Goal: Task Accomplishment & Management: Complete application form

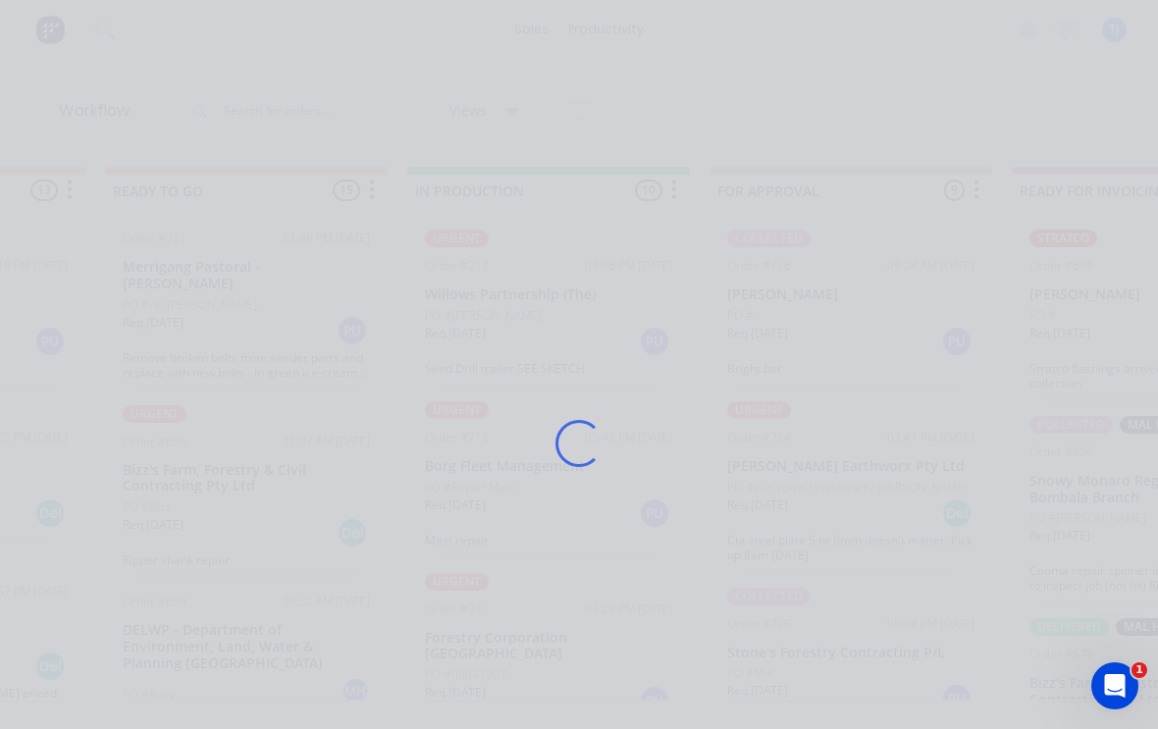
scroll to position [471, 0]
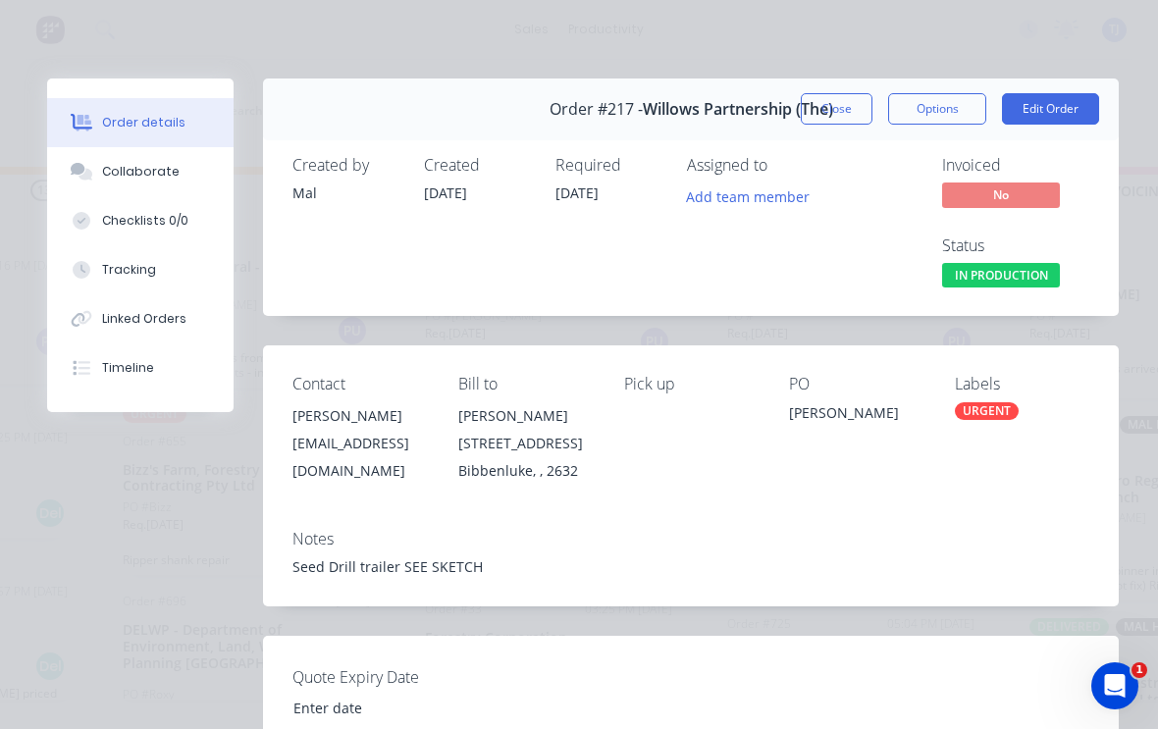
click at [1047, 107] on button "Edit Order" at bounding box center [1050, 108] width 97 height 31
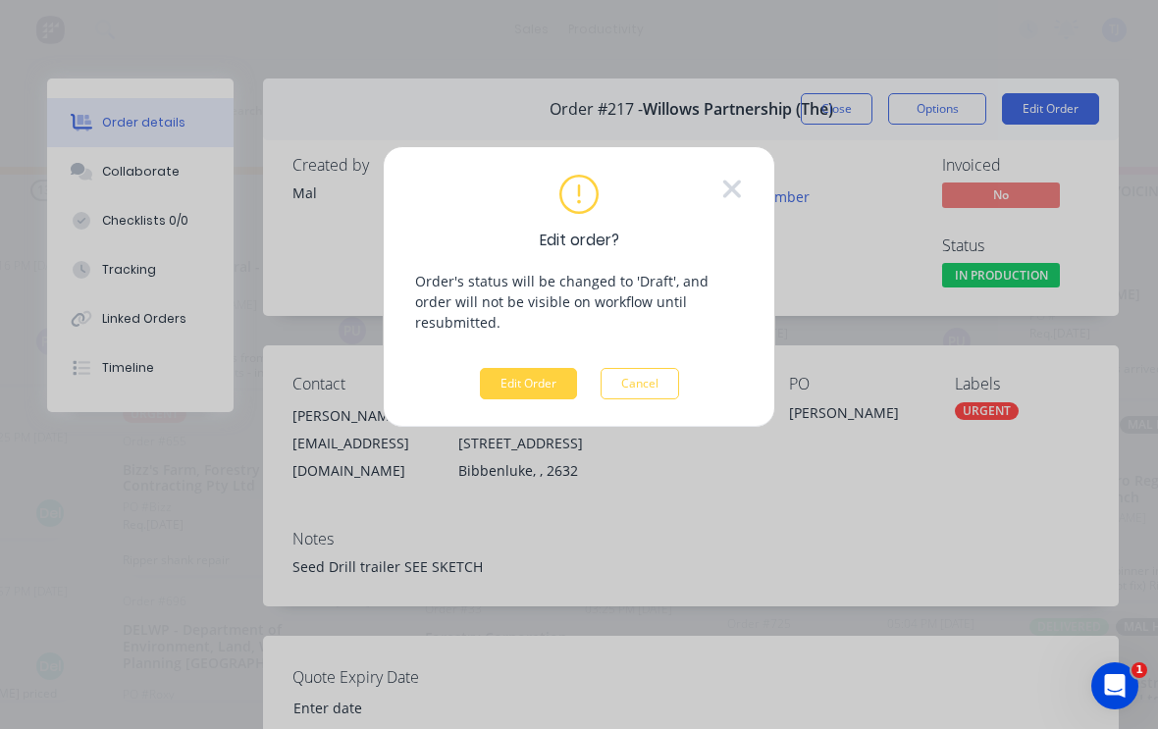
click at [530, 368] on button "Edit Order" at bounding box center [528, 383] width 97 height 31
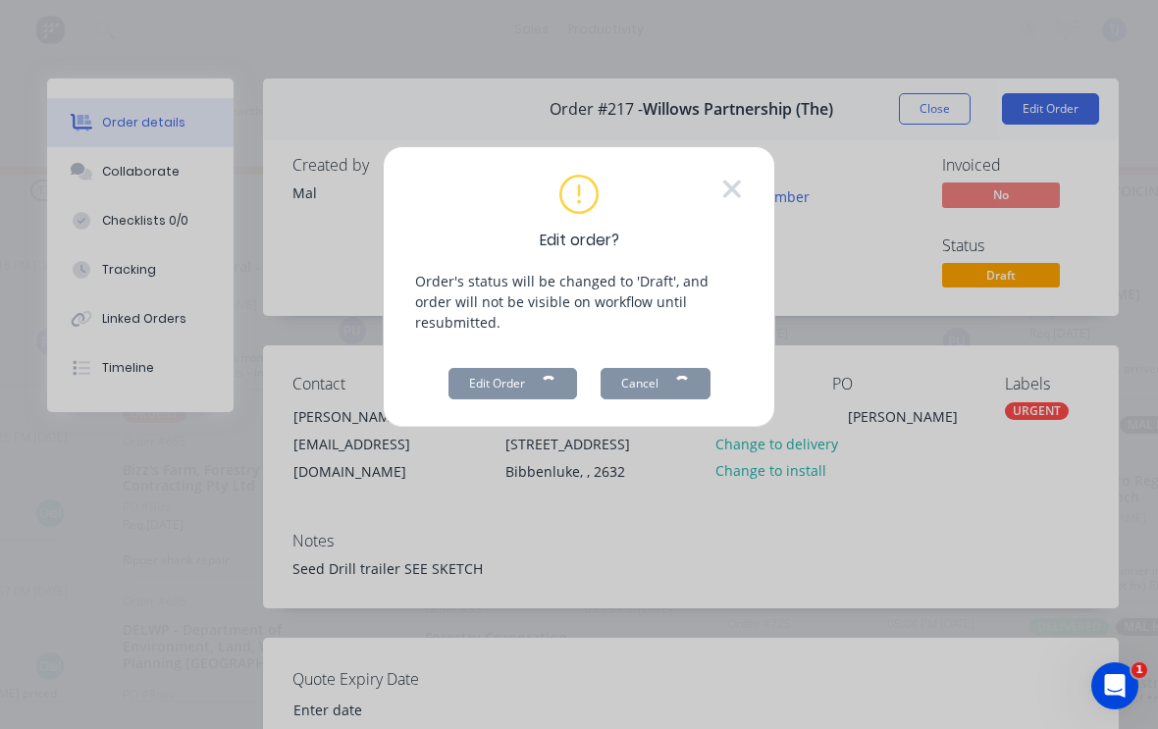
scroll to position [3, 0]
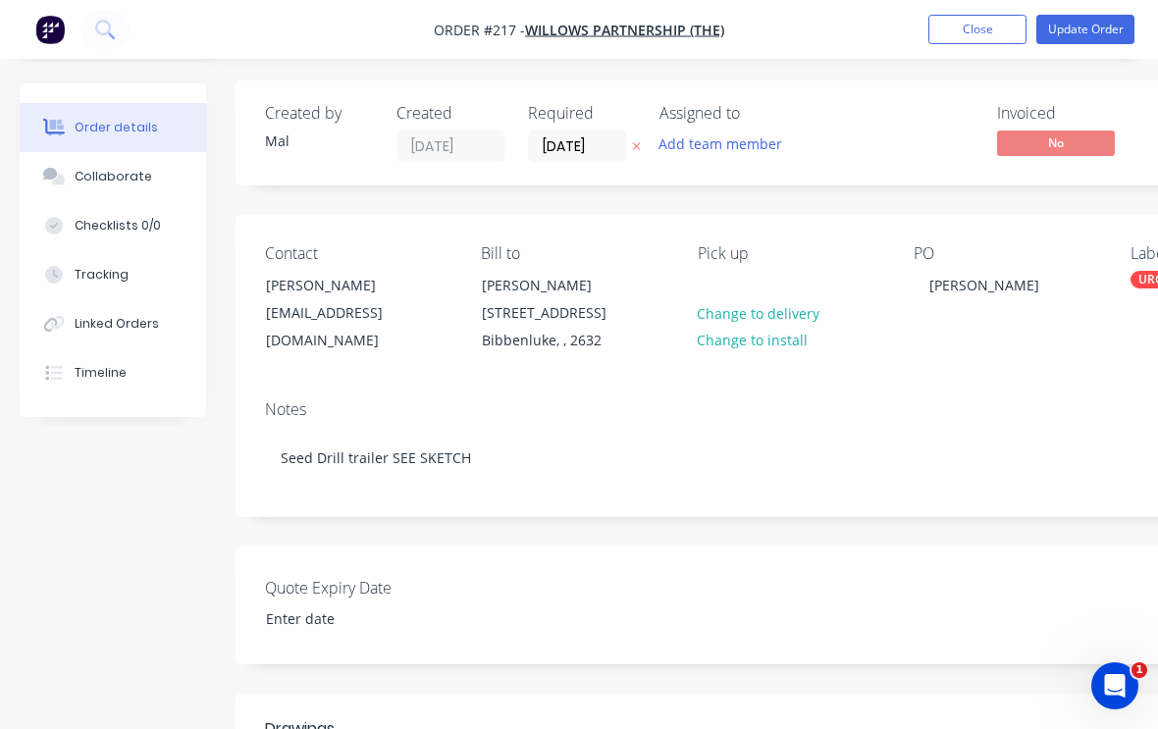
click at [101, 175] on div "Collaborate" at bounding box center [113, 177] width 77 height 18
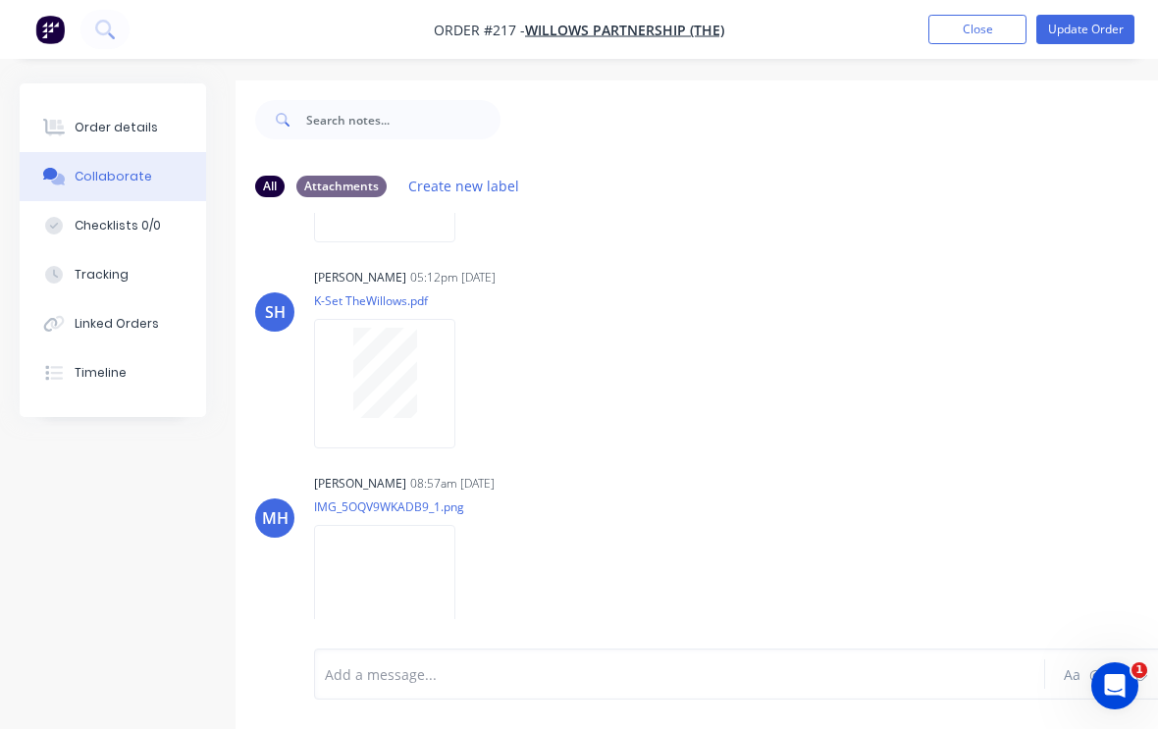
scroll to position [188, 0]
click at [604, 664] on div at bounding box center [678, 674] width 704 height 21
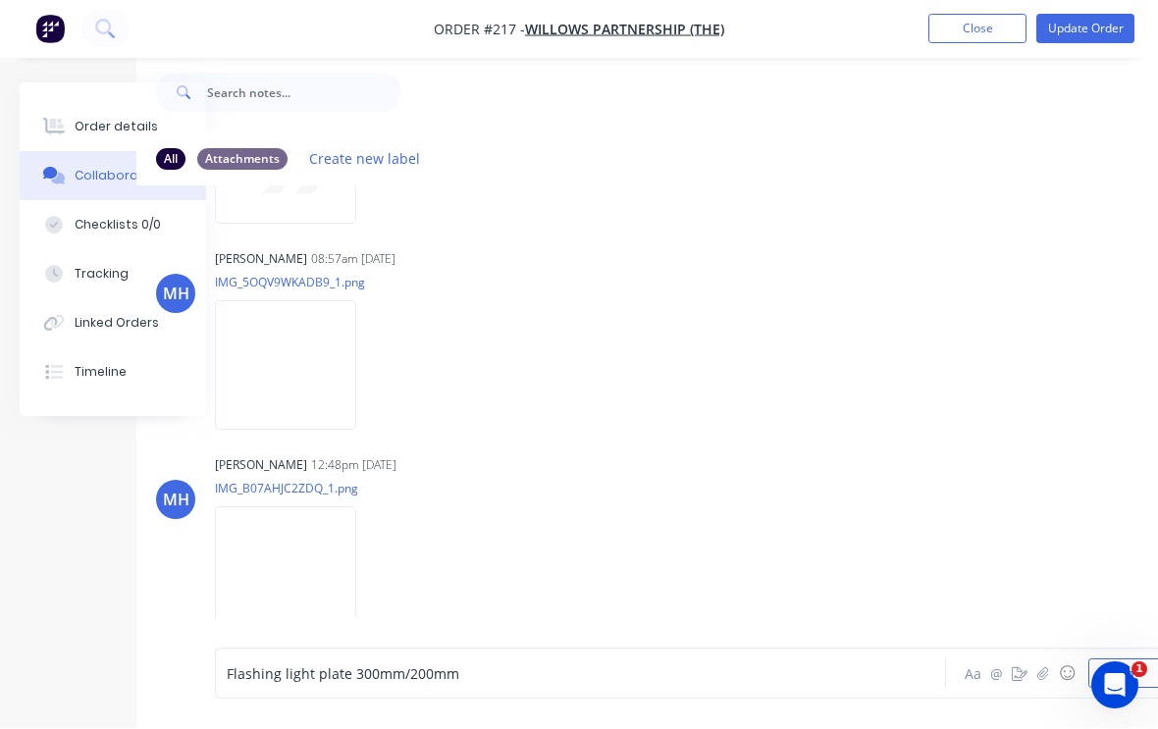
scroll to position [388, 0]
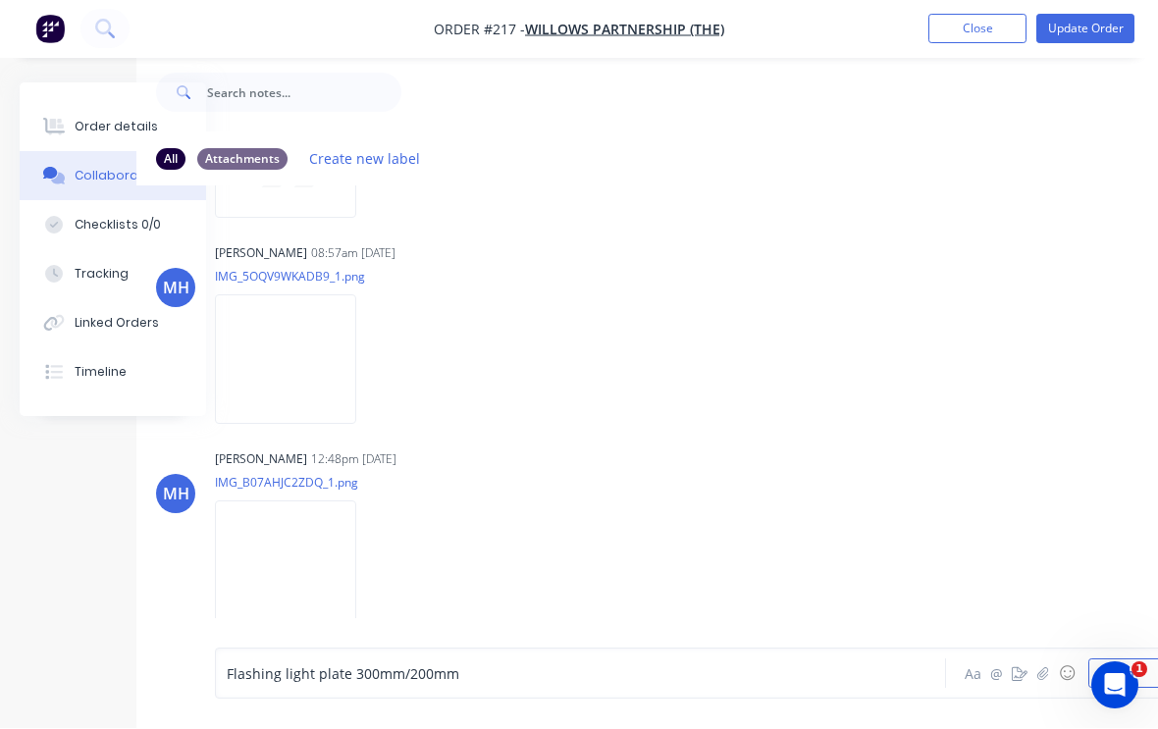
click at [1117, 684] on icon "Open Intercom Messenger" at bounding box center [1115, 685] width 32 height 32
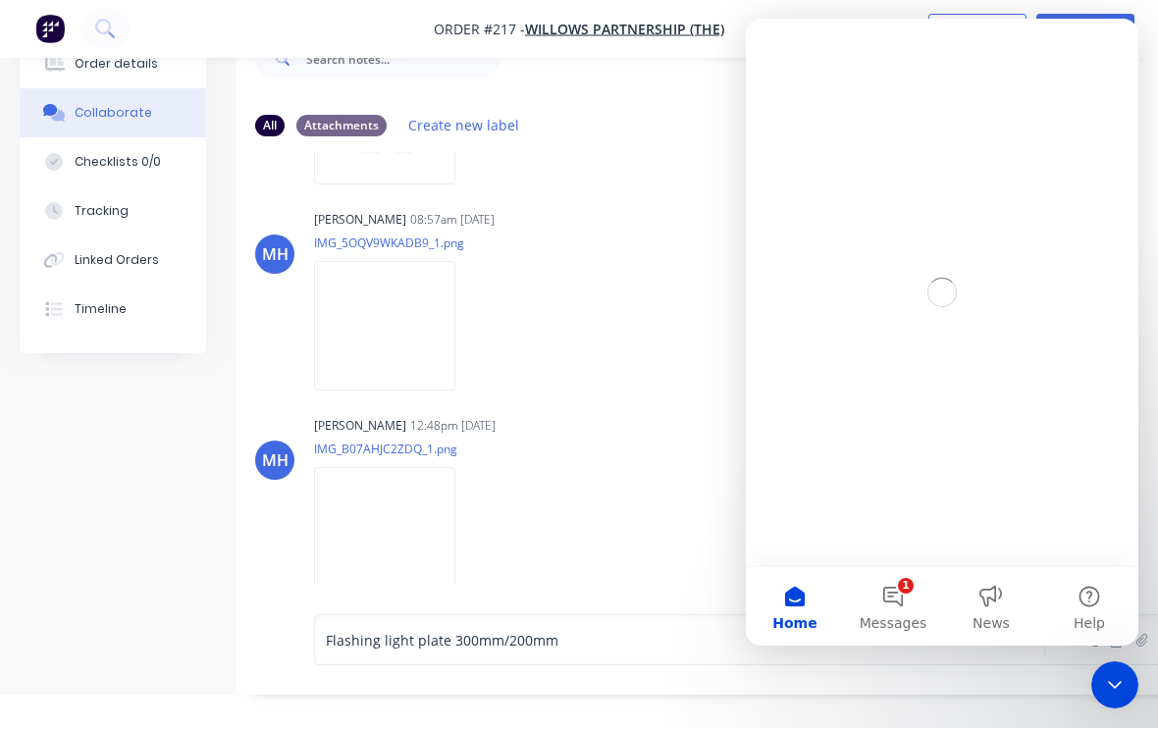
scroll to position [0, 0]
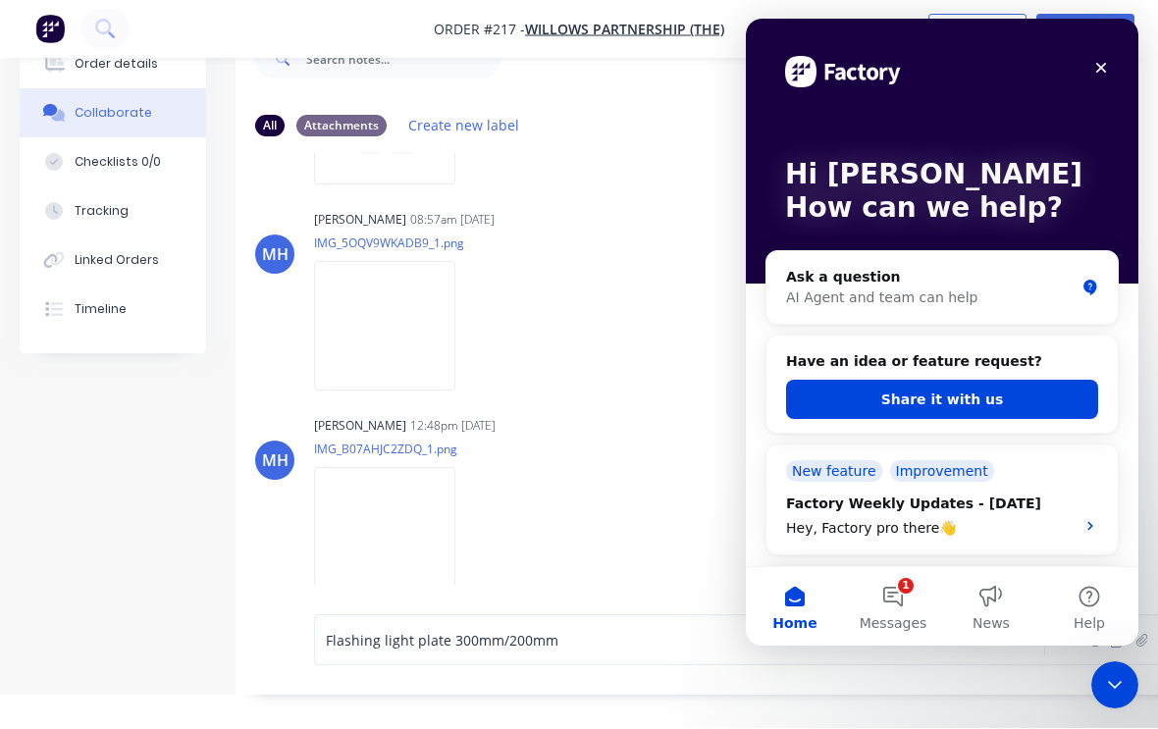
click at [900, 602] on button "1 Messages" at bounding box center [893, 606] width 98 height 78
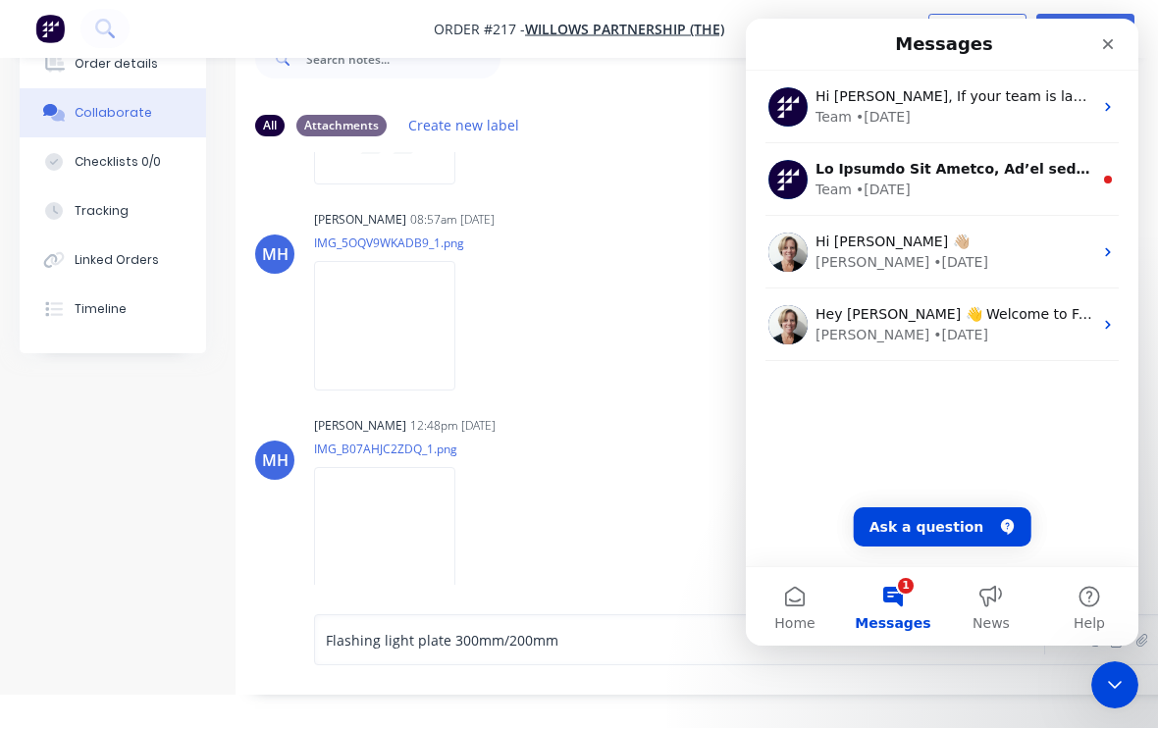
click at [1106, 42] on icon "Close" at bounding box center [1108, 44] width 11 height 11
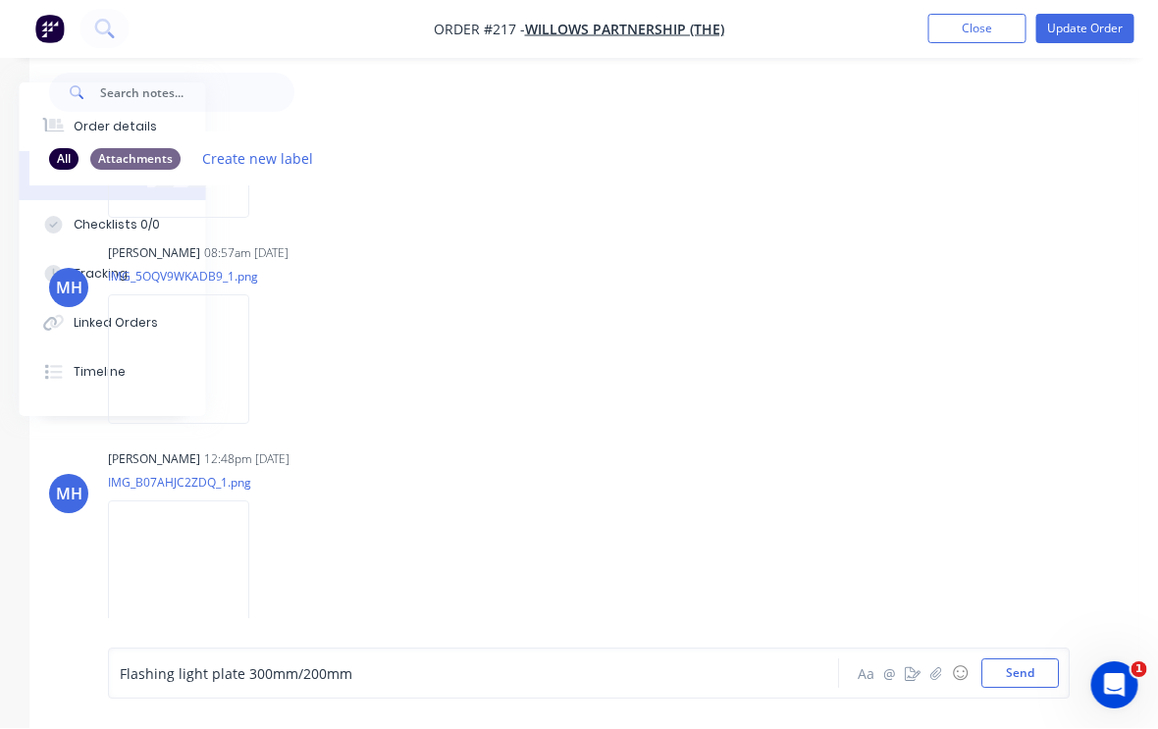
scroll to position [62, 206]
click at [1024, 673] on button "Send" at bounding box center [1019, 673] width 77 height 29
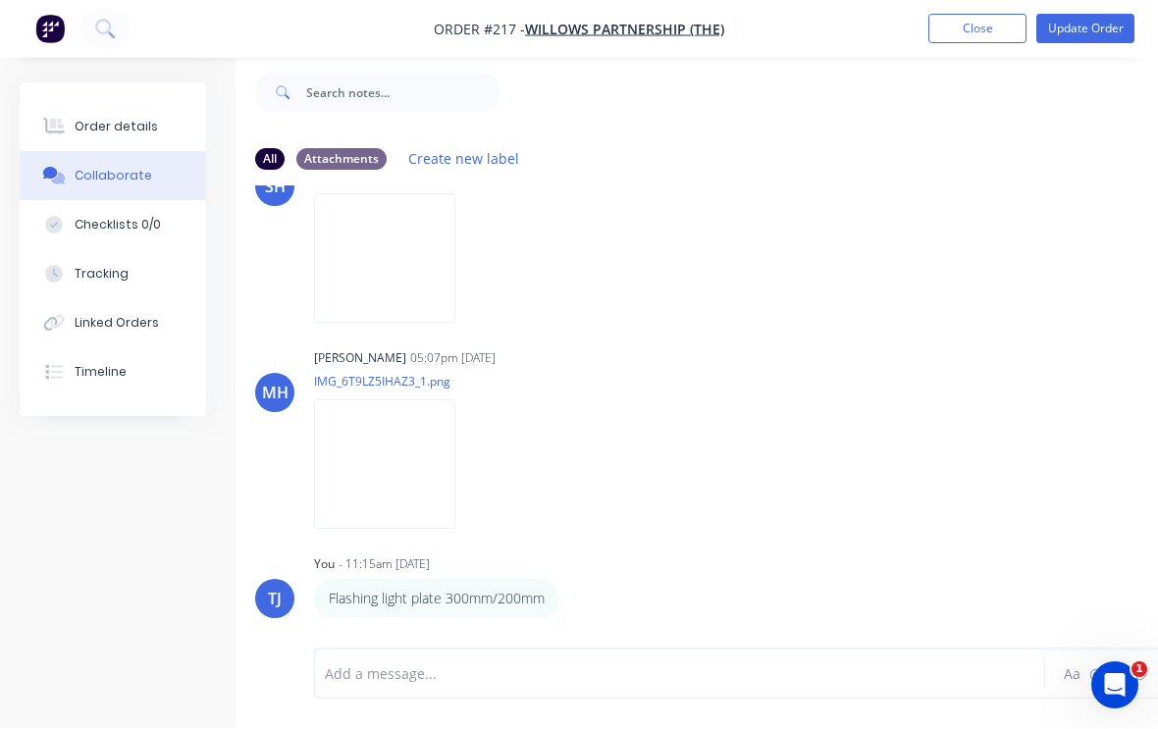
scroll to position [1756, 0]
click at [1103, 33] on button "Update Order" at bounding box center [1085, 29] width 98 height 29
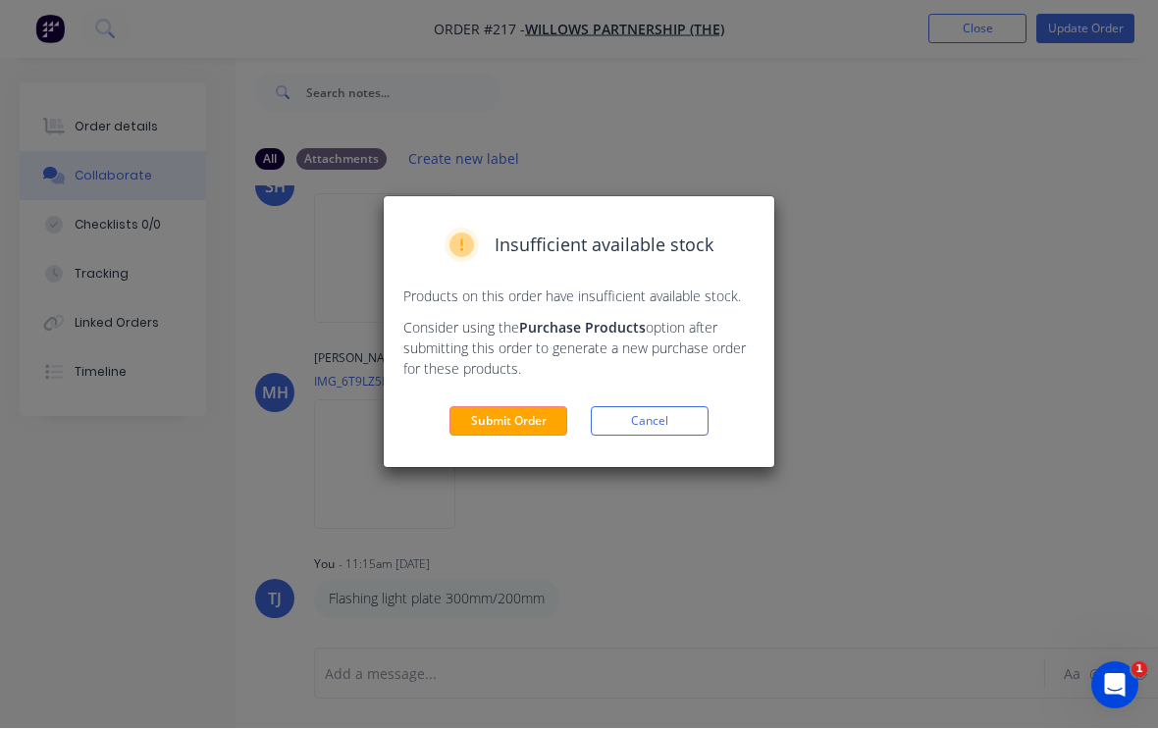
click at [519, 422] on button "Submit Order" at bounding box center [508, 421] width 118 height 29
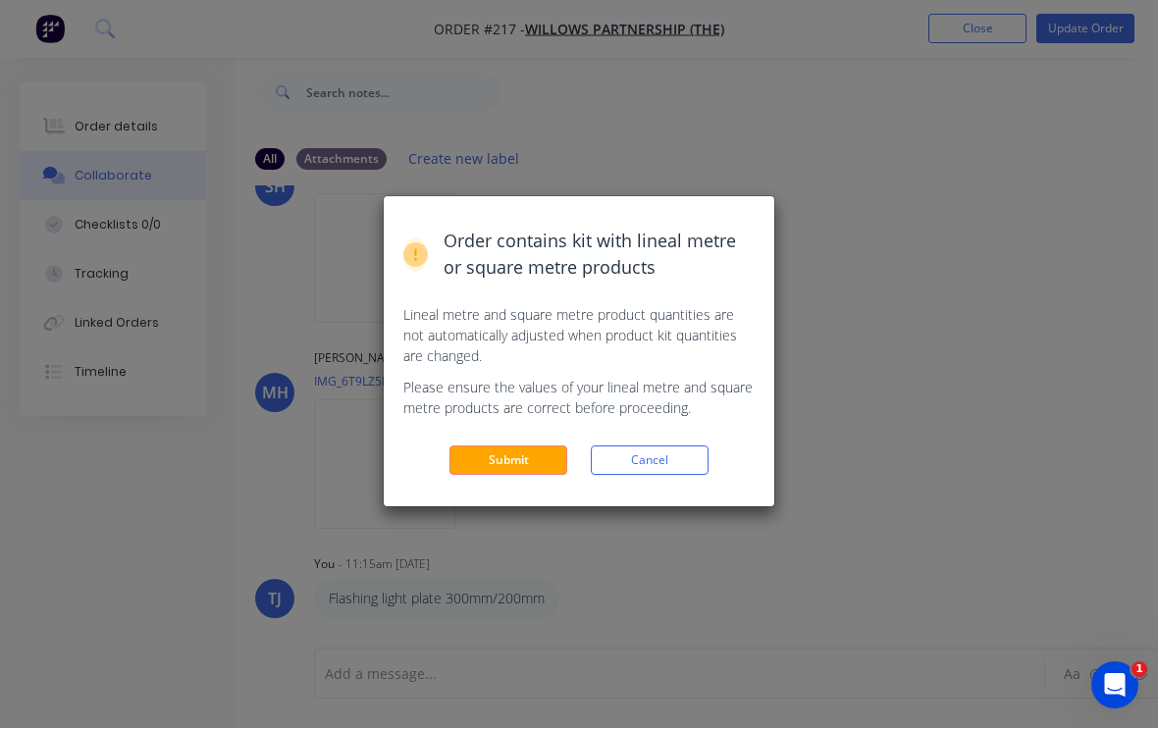
click at [535, 466] on button "Submit" at bounding box center [508, 460] width 118 height 29
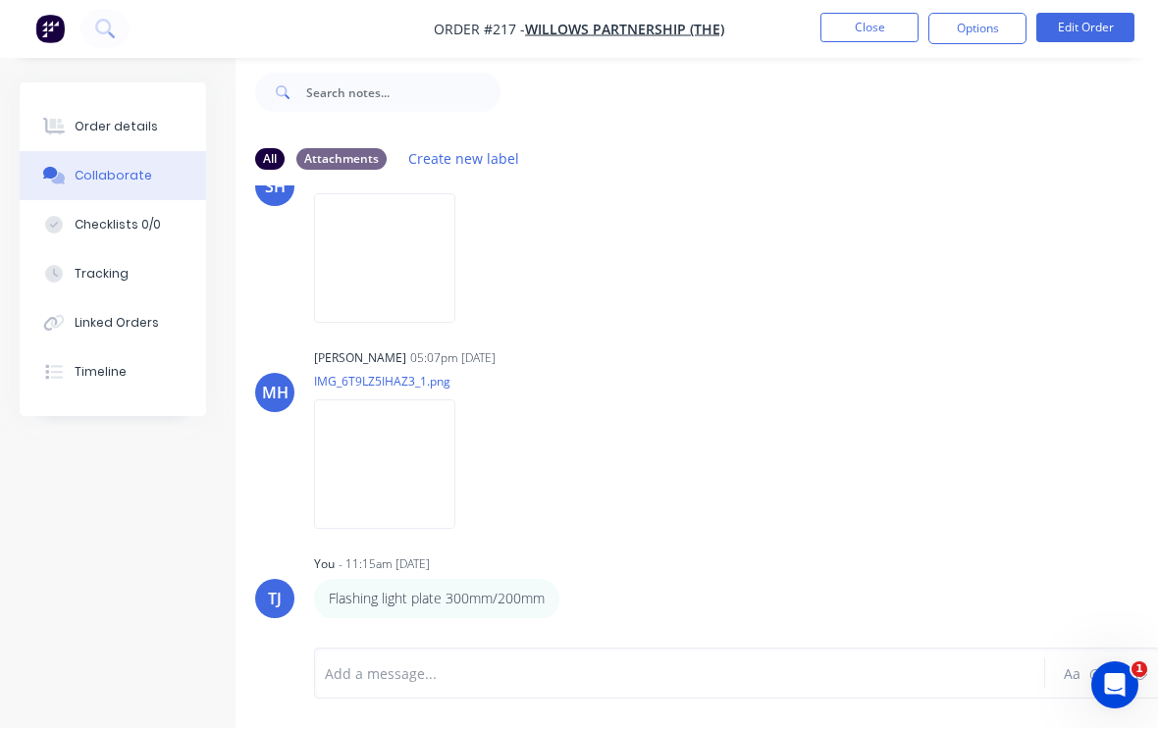
click at [863, 34] on button "Close" at bounding box center [869, 28] width 98 height 29
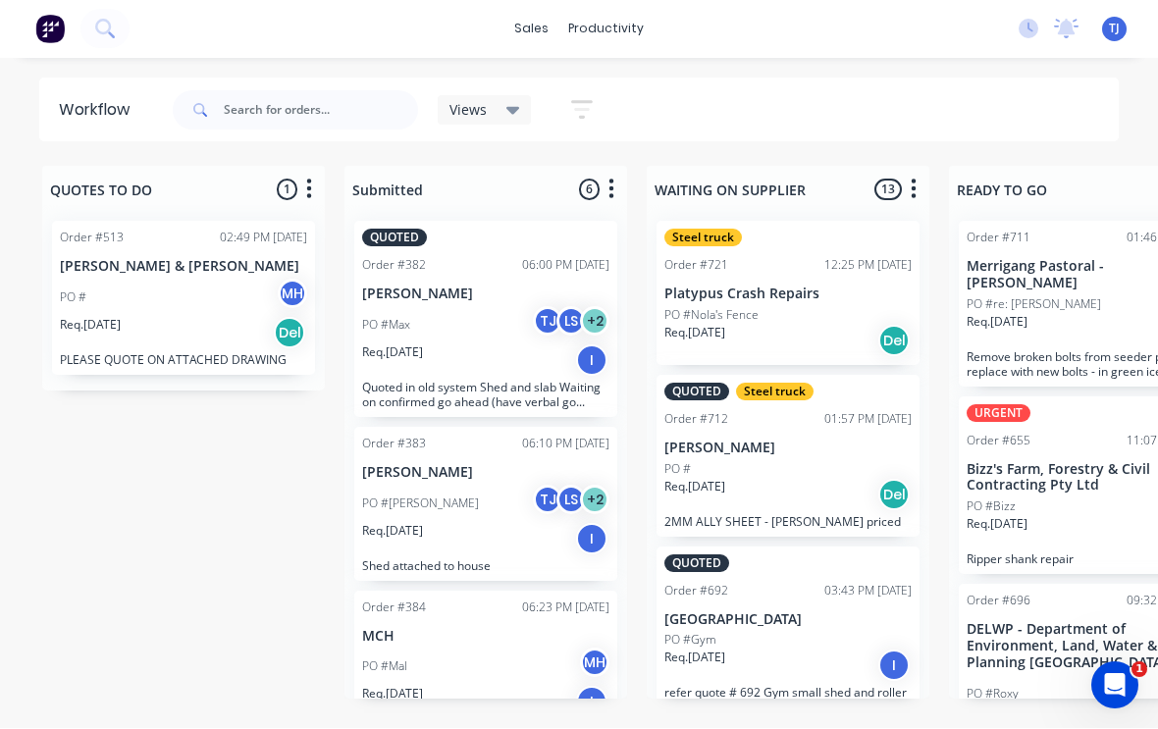
scroll to position [1, 0]
